Goal: Information Seeking & Learning: Learn about a topic

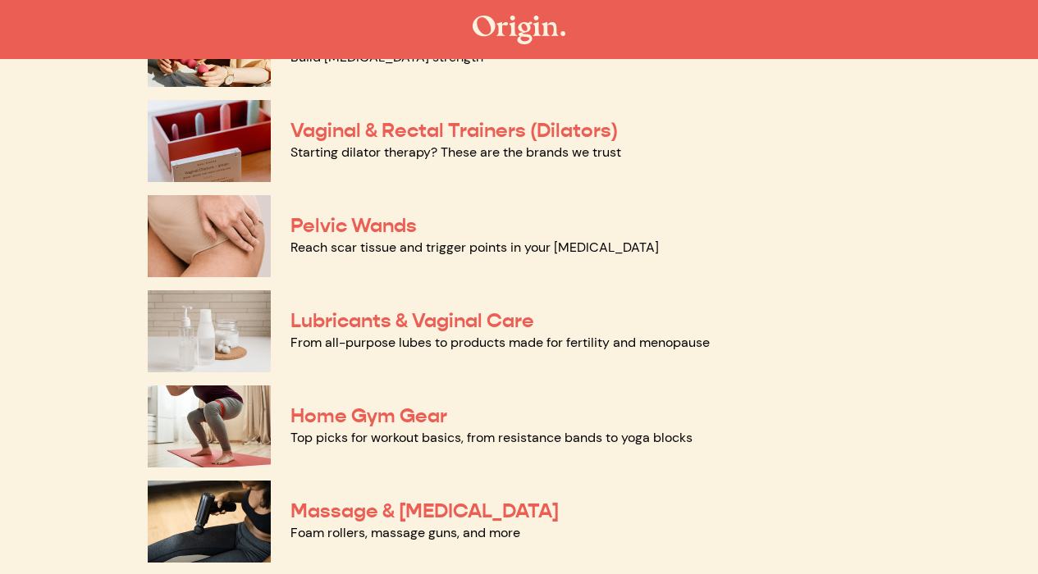
scroll to position [688, 0]
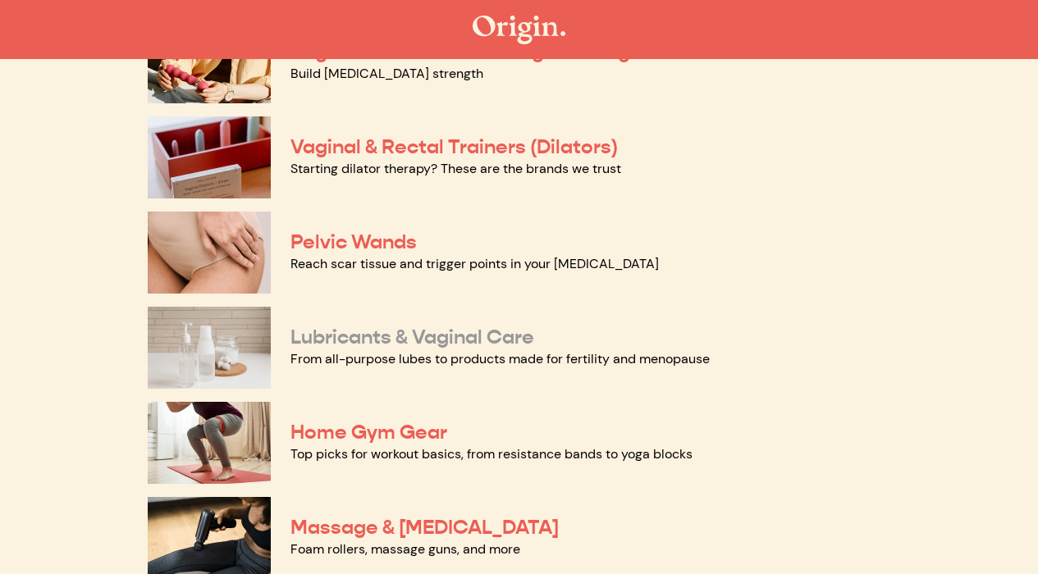
click at [462, 337] on link "Lubricants & Vaginal Care" at bounding box center [412, 337] width 244 height 25
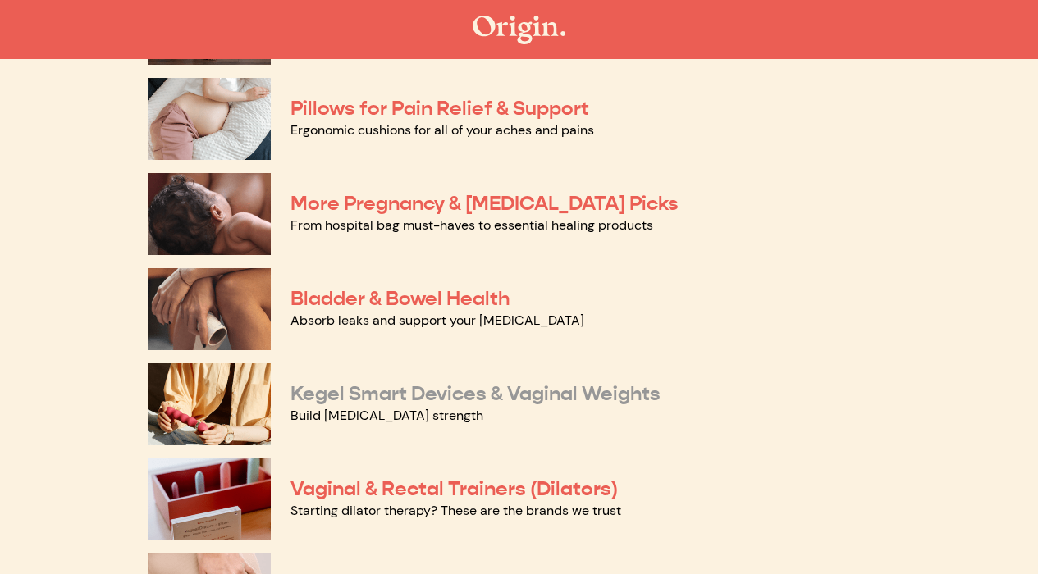
scroll to position [309, 0]
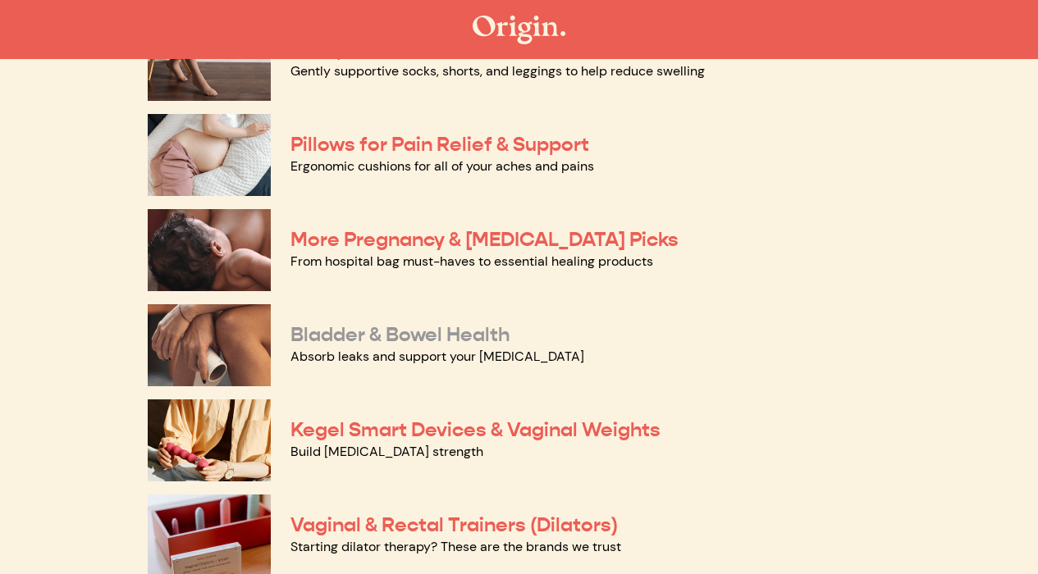
click at [441, 344] on link "Bladder & Bowel Health" at bounding box center [399, 334] width 219 height 25
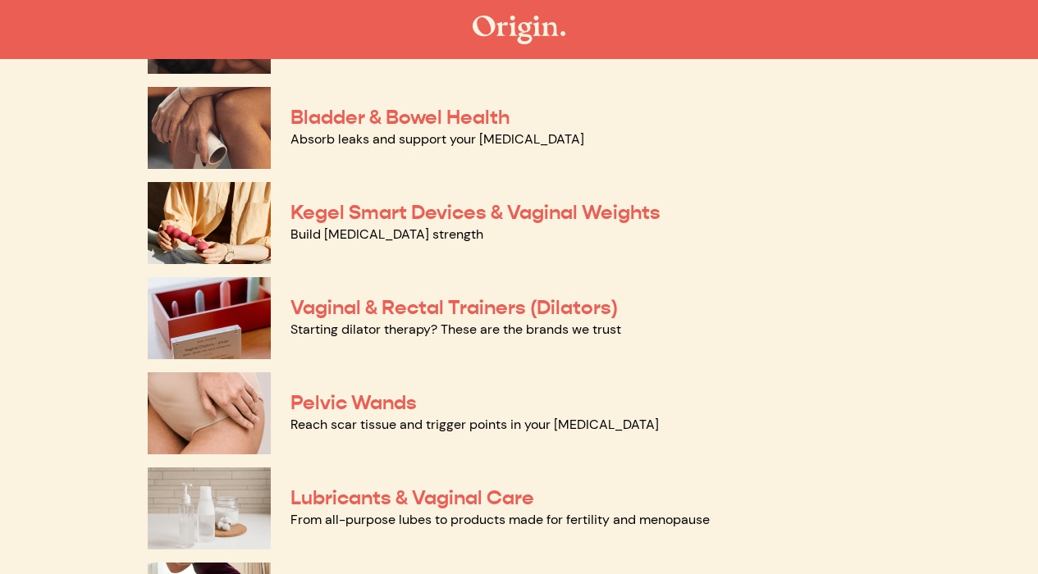
scroll to position [554, 0]
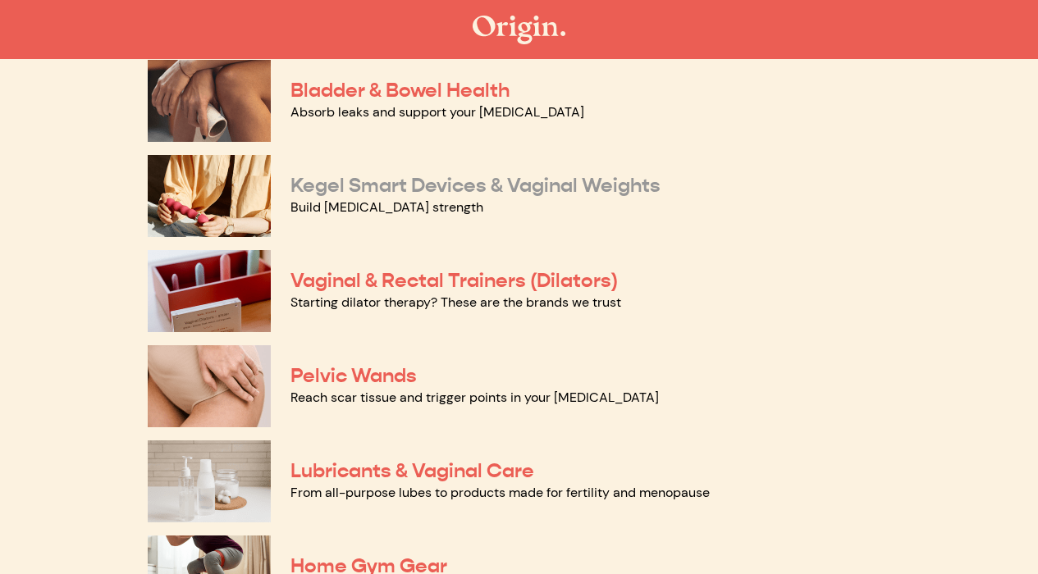
click at [545, 185] on link "Kegel Smart Devices & Vaginal Weights" at bounding box center [475, 185] width 370 height 25
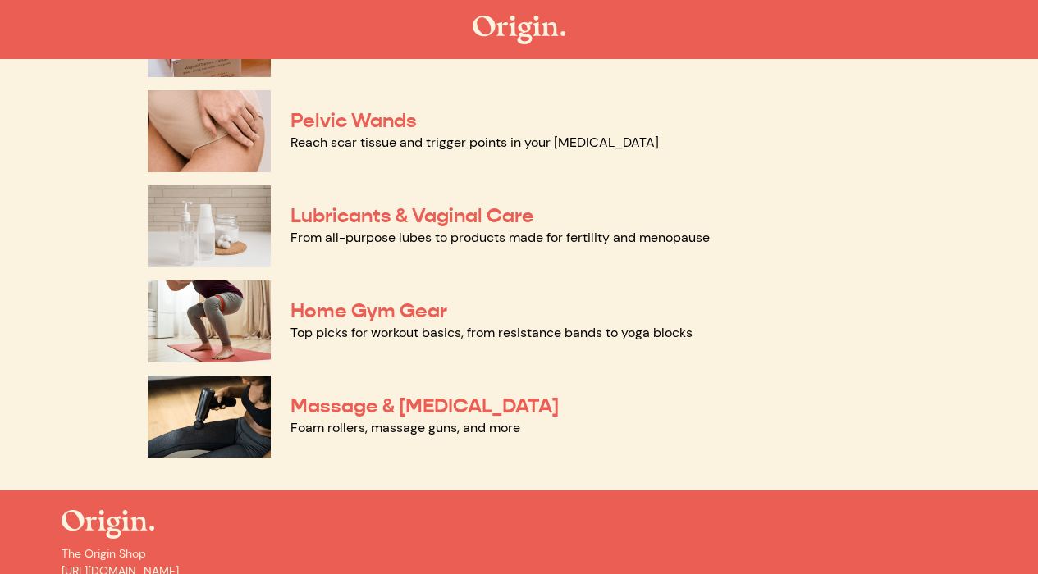
scroll to position [810, 0]
click at [376, 105] on div "Pelvic Wands Reach scar tissue and trigger points in your pelvic floor" at bounding box center [519, 130] width 743 height 95
click at [375, 117] on link "Pelvic Wands" at bounding box center [353, 119] width 126 height 25
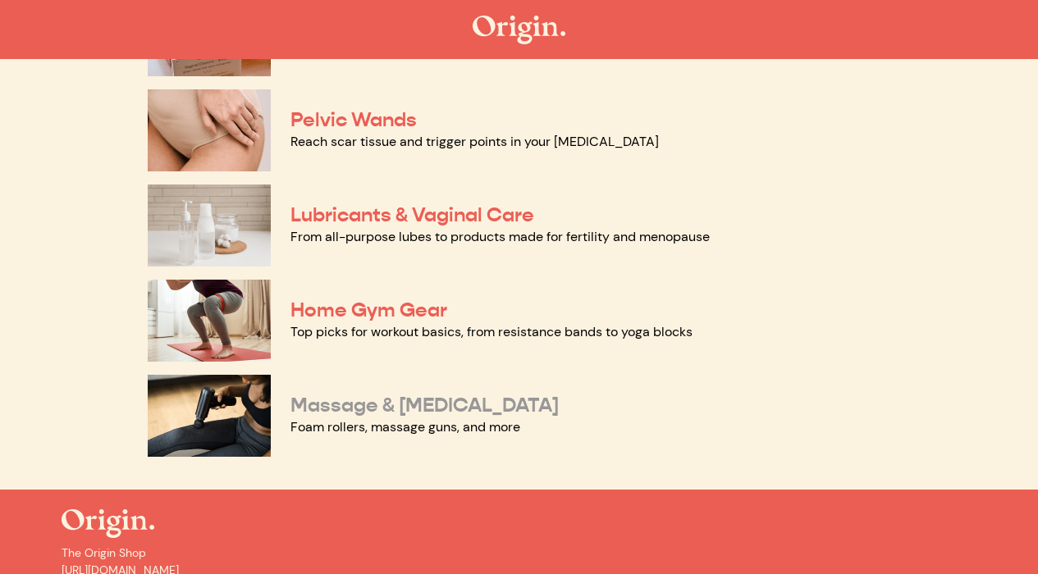
click at [473, 405] on link "Massage & [MEDICAL_DATA]" at bounding box center [424, 405] width 268 height 25
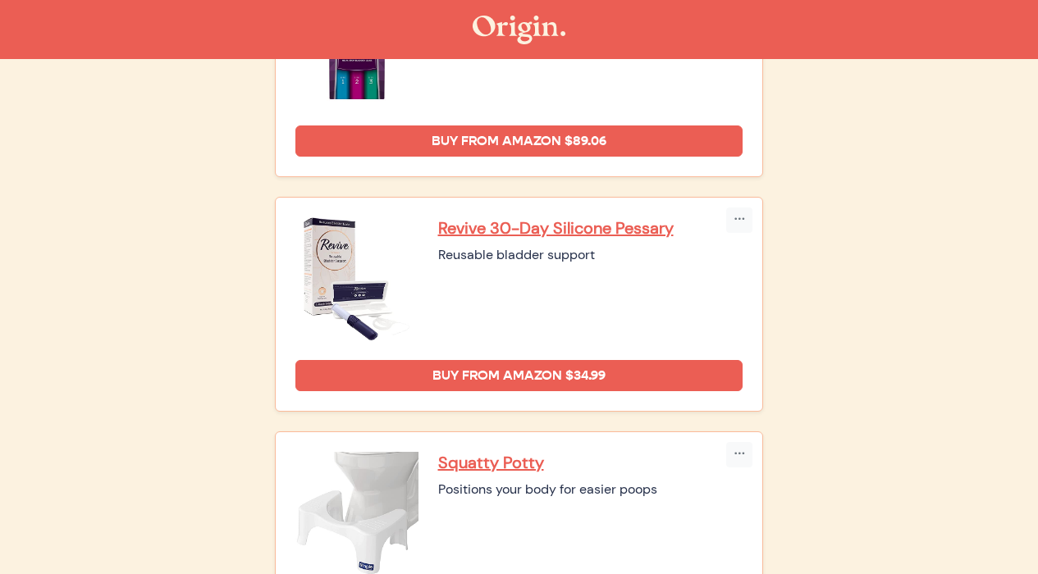
scroll to position [768, 0]
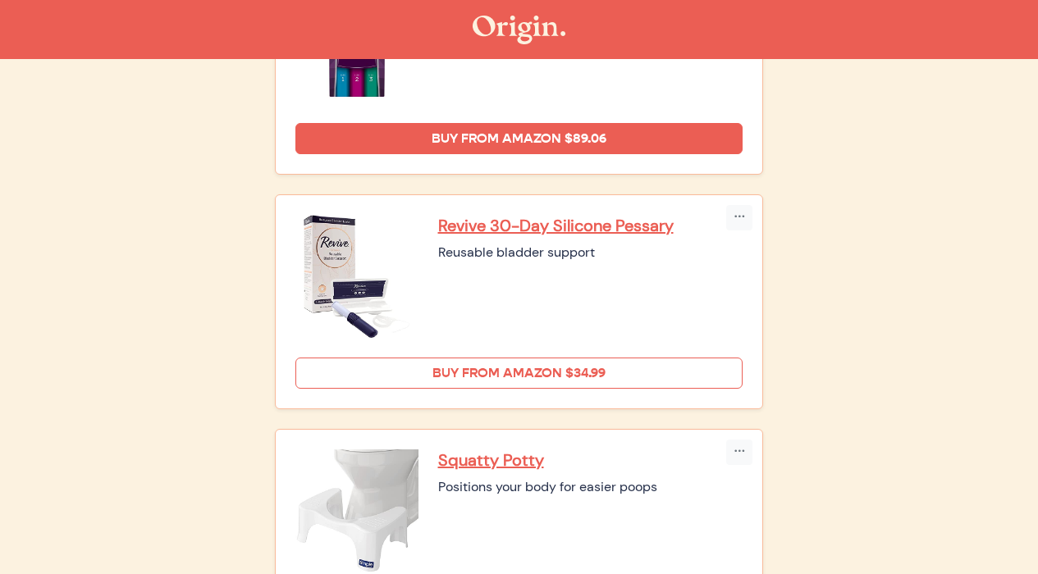
click at [613, 369] on link "Buy from Amazon $34.99" at bounding box center [519, 373] width 448 height 31
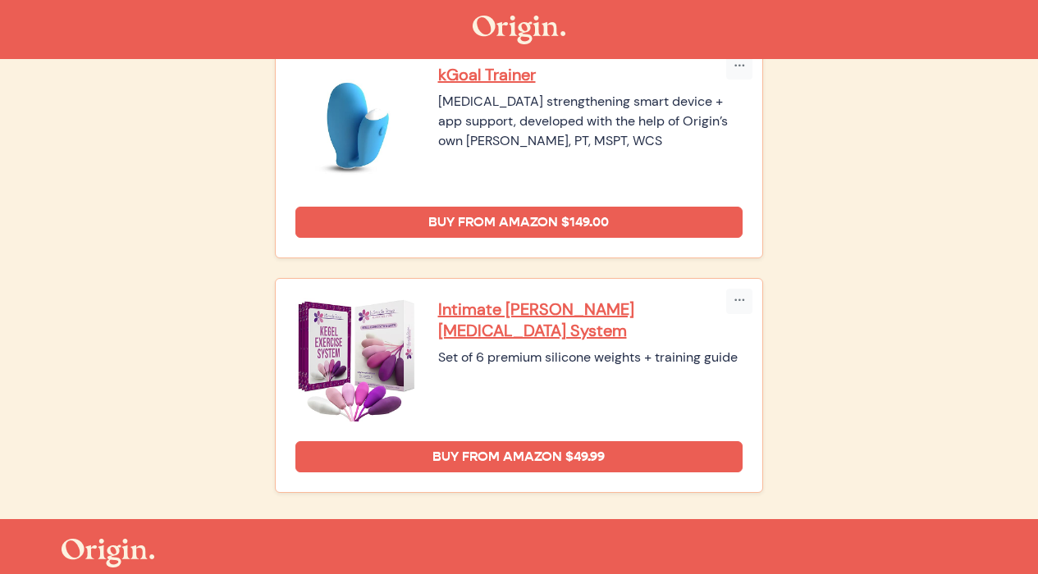
scroll to position [505, 0]
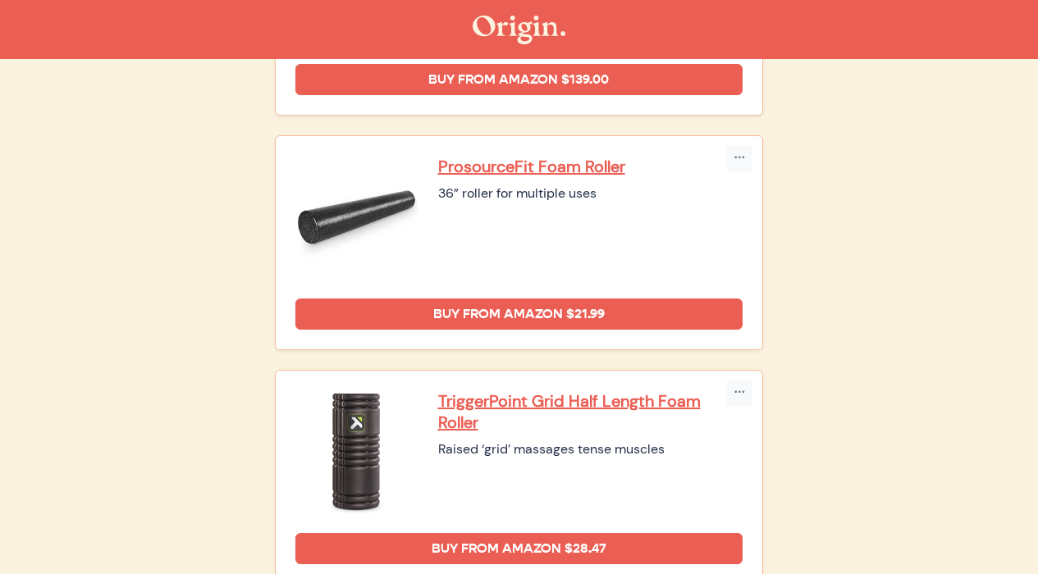
scroll to position [978, 0]
